Goal: Check status

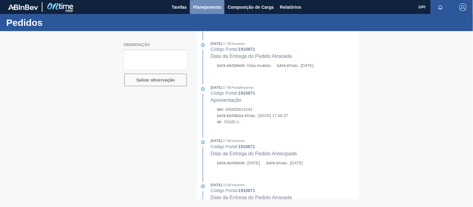
click at [209, 9] on span "Planejamento" at bounding box center [207, 6] width 28 height 7
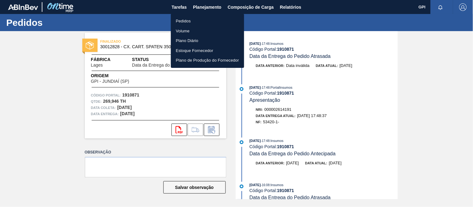
click at [188, 22] on li "Pedidos" at bounding box center [207, 21] width 73 height 10
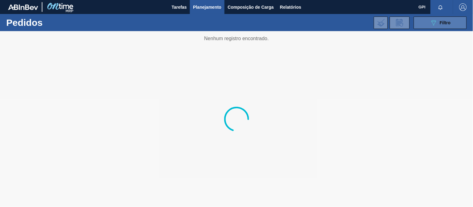
click at [428, 18] on button "089F7B8B-B2A5-4AFE-B5C0-19BA573D28AC Filtro" at bounding box center [440, 23] width 53 height 12
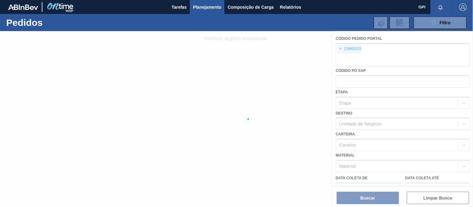
click at [342, 49] on div at bounding box center [236, 119] width 473 height 176
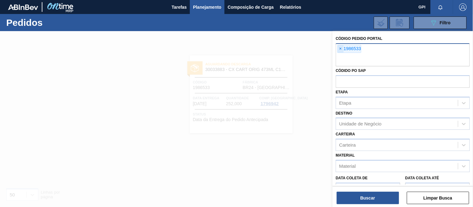
click at [340, 46] on span "×" at bounding box center [341, 48] width 6 height 7
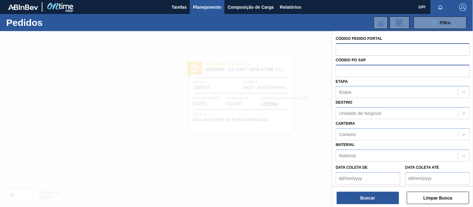
paste input "1982259"
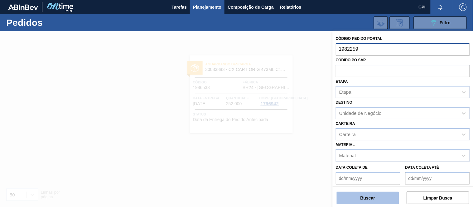
type input "1982259"
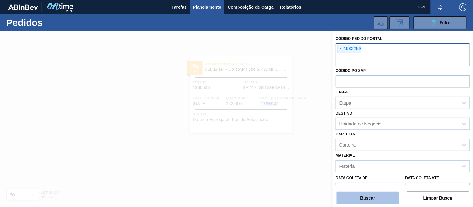
click at [362, 194] on button "Buscar" at bounding box center [368, 198] width 62 height 12
